Goal: Task Accomplishment & Management: Complete application form

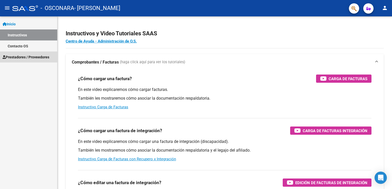
click at [42, 55] on span "Prestadores / Proveedores" at bounding box center [26, 57] width 47 height 6
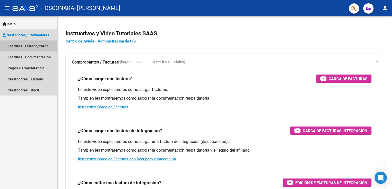
click at [38, 48] on link "Facturas - Listado/Carga" at bounding box center [28, 45] width 57 height 11
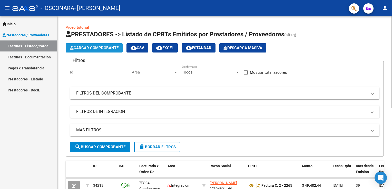
click at [88, 49] on span "Cargar Comprobante" at bounding box center [94, 48] width 49 height 5
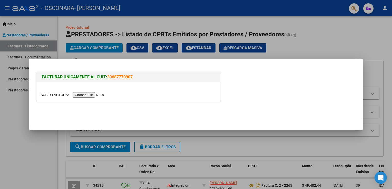
click at [90, 97] on input "file" at bounding box center [72, 94] width 65 height 5
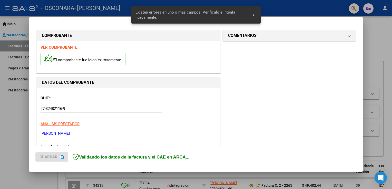
scroll to position [142, 0]
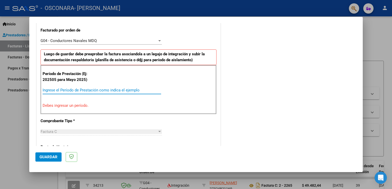
click at [81, 90] on input "Ingrese el Período de Prestación como indica el ejemplo" at bounding box center [102, 90] width 118 height 5
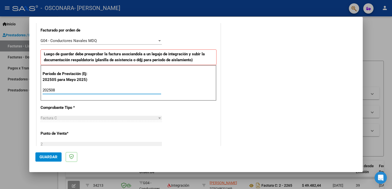
type input "202508"
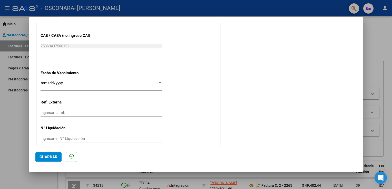
scroll to position [353, 0]
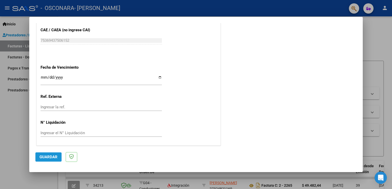
click at [41, 158] on span "Guardar" at bounding box center [48, 157] width 18 height 5
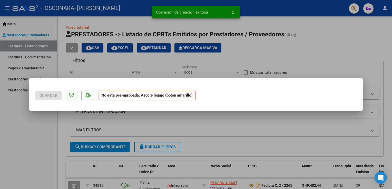
scroll to position [0, 0]
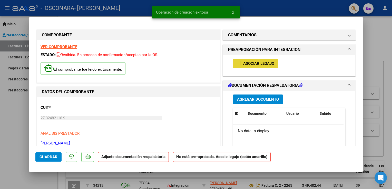
click at [261, 61] on span "add Asociar Legajo" at bounding box center [255, 63] width 37 height 5
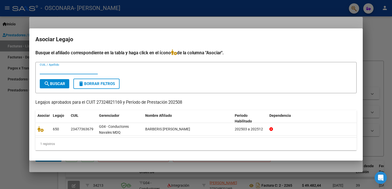
click at [56, 70] on input "CUIL / Apellido" at bounding box center [69, 70] width 58 height 5
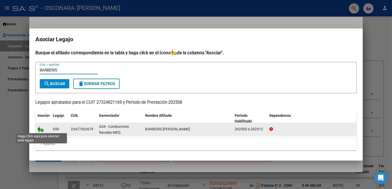
type input "BARBERIS"
click at [42, 129] on icon at bounding box center [40, 129] width 6 height 6
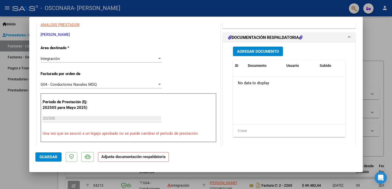
scroll to position [110, 0]
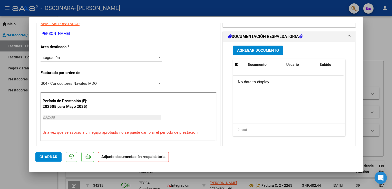
drag, startPoint x: 281, startPoint y: 49, endPoint x: 270, endPoint y: 52, distance: 10.8
click at [270, 52] on div "Agregar Documento" at bounding box center [289, 50] width 112 height 9
click at [270, 52] on span "Agregar Documento" at bounding box center [258, 50] width 42 height 5
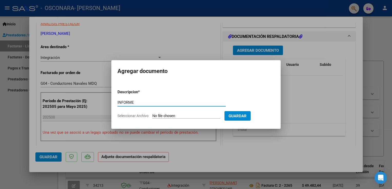
type input "INFORME"
click at [196, 113] on form "Descripcion * INFORME Escriba aquí una descripcion Seleccionar Archivo Guardar" at bounding box center [195, 103] width 157 height 37
click at [189, 114] on input "Seleccionar Archivo" at bounding box center [186, 116] width 68 height 5
type input "C:\fakepath\BARBERIS [DATE].pdf"
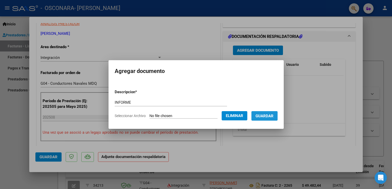
click at [260, 117] on span "Guardar" at bounding box center [264, 116] width 18 height 5
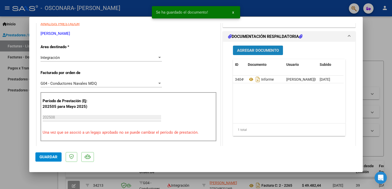
click at [257, 51] on span "Agregar Documento" at bounding box center [258, 50] width 42 height 5
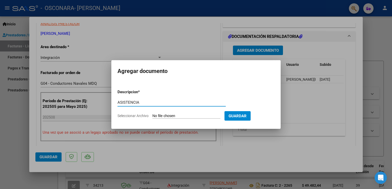
type input "ASISTENCIA"
click at [160, 115] on input "Seleccionar Archivo" at bounding box center [186, 116] width 68 height 5
type input "C:\fakepath\[PERSON_NAME] asist [DATE].pdf"
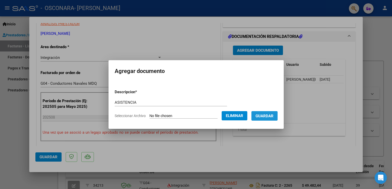
click at [263, 114] on span "Guardar" at bounding box center [264, 116] width 18 height 5
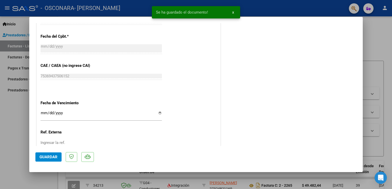
scroll to position [361, 0]
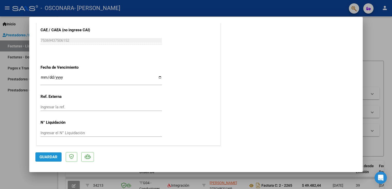
click at [45, 157] on span "Guardar" at bounding box center [48, 157] width 18 height 5
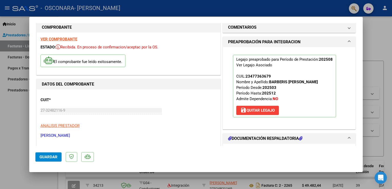
scroll to position [0, 0]
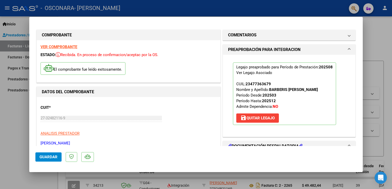
click at [55, 46] on strong "VER COMPROBANTE" at bounding box center [58, 47] width 37 height 5
